Goal: Task Accomplishment & Management: Complete application form

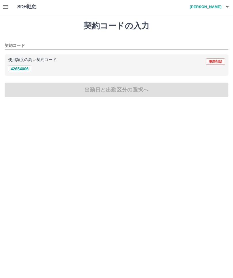
click at [21, 48] on input "契約コード" at bounding box center [112, 45] width 215 height 7
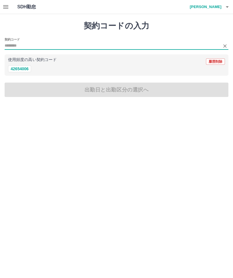
click at [231, 11] on button "button" at bounding box center [228, 7] width 12 height 14
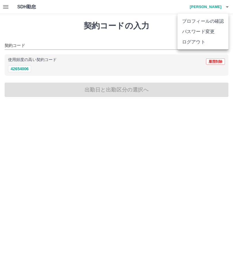
click at [208, 46] on li "ログアウト" at bounding box center [203, 42] width 51 height 10
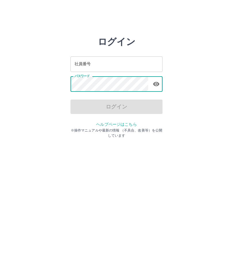
click at [129, 106] on div "ログイン" at bounding box center [117, 107] width 92 height 14
click at [121, 108] on div "ログイン" at bounding box center [117, 107] width 92 height 14
click at [108, 64] on input "社員番号" at bounding box center [117, 63] width 92 height 15
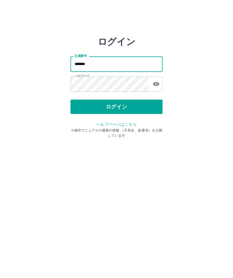
type input "*******"
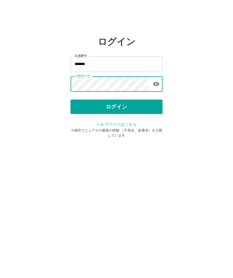
click at [122, 110] on button "ログイン" at bounding box center [117, 107] width 92 height 14
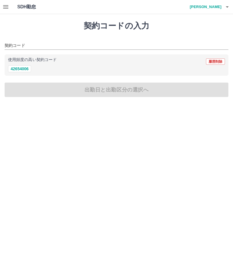
click at [27, 69] on button "42654006" at bounding box center [19, 68] width 23 height 7
type input "********"
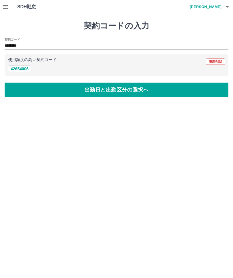
click at [10, 4] on button "button" at bounding box center [6, 7] width 12 height 14
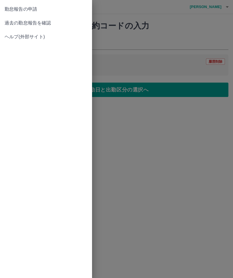
click at [47, 25] on span "過去の勤怠報告を確認" at bounding box center [46, 23] width 83 height 7
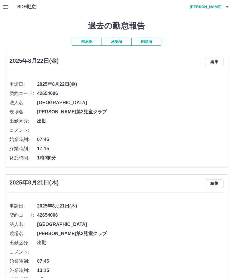
click at [10, 10] on button "button" at bounding box center [6, 7] width 12 height 14
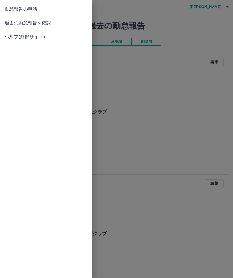
click at [32, 13] on link "勤怠報告の申請" at bounding box center [46, 9] width 92 height 14
